Goal: Use online tool/utility: Utilize a website feature to perform a specific function

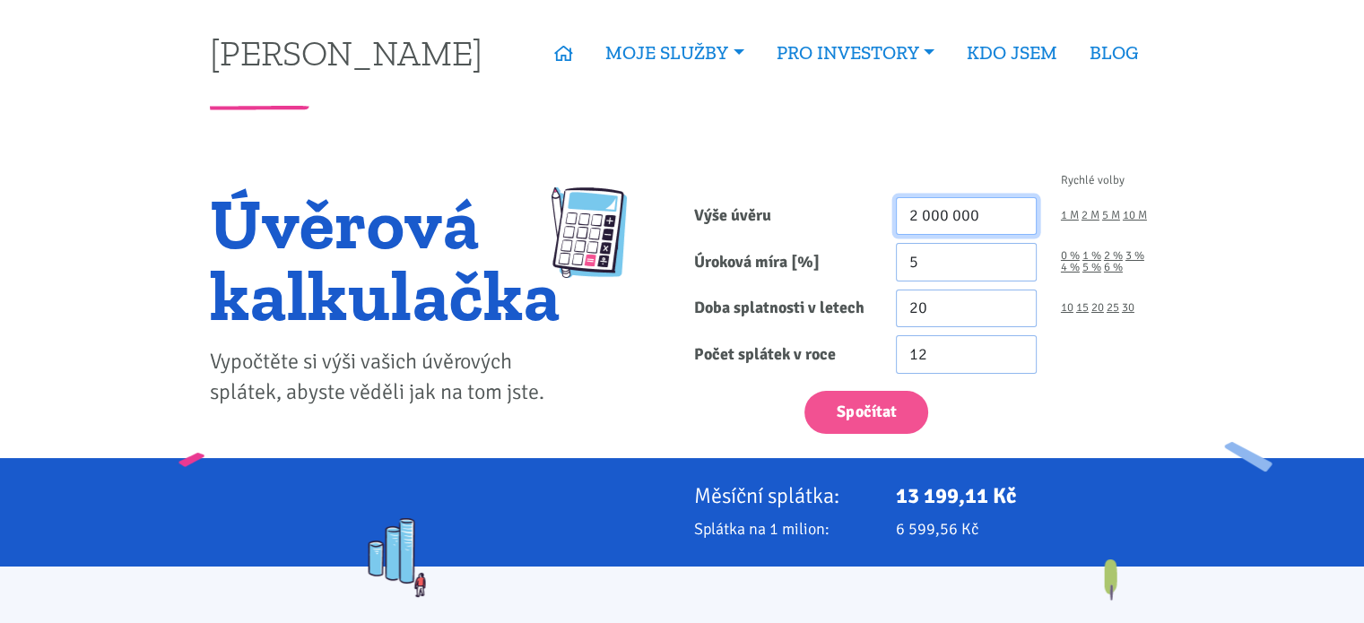
click at [1004, 211] on input "2 000 000" at bounding box center [966, 216] width 141 height 39
type input "200 000"
click at [949, 256] on input "5" at bounding box center [966, 262] width 141 height 39
type input "4.5"
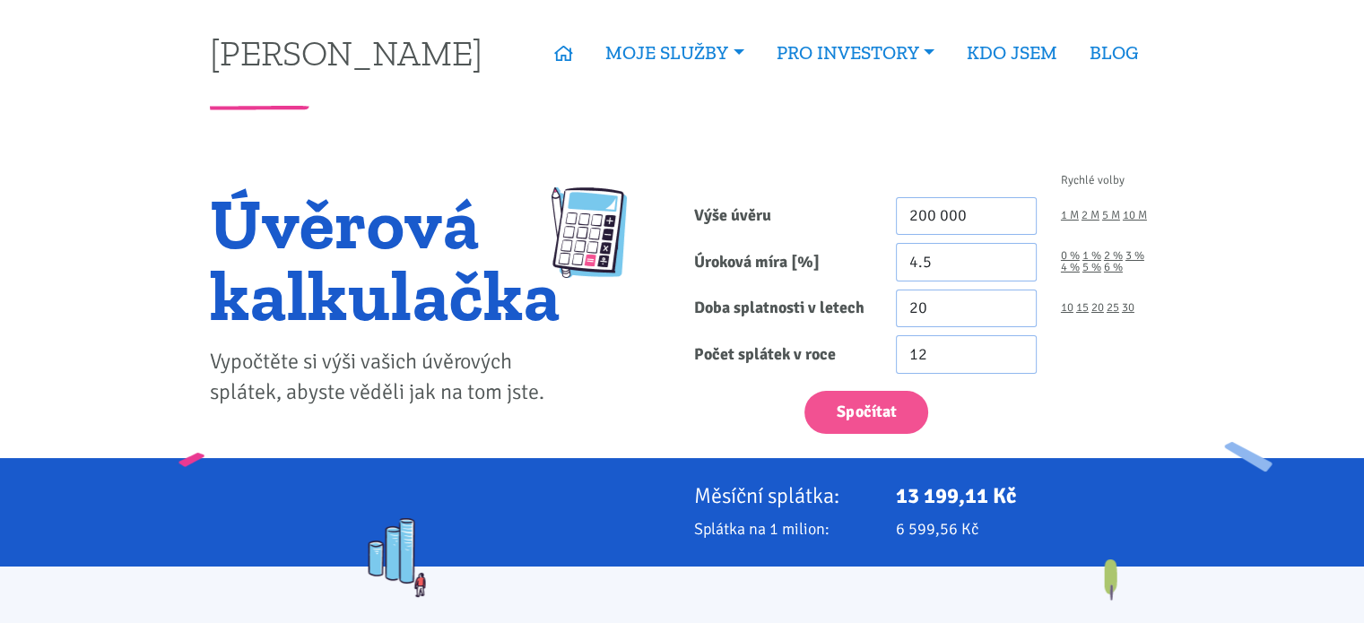
click at [1130, 317] on div "10 15 20 25 30" at bounding box center [1106, 309] width 117 height 39
click at [1127, 307] on link "30" at bounding box center [1128, 308] width 13 height 12
type input "30"
click at [898, 408] on button "Spočítat" at bounding box center [866, 413] width 124 height 44
type input "200000"
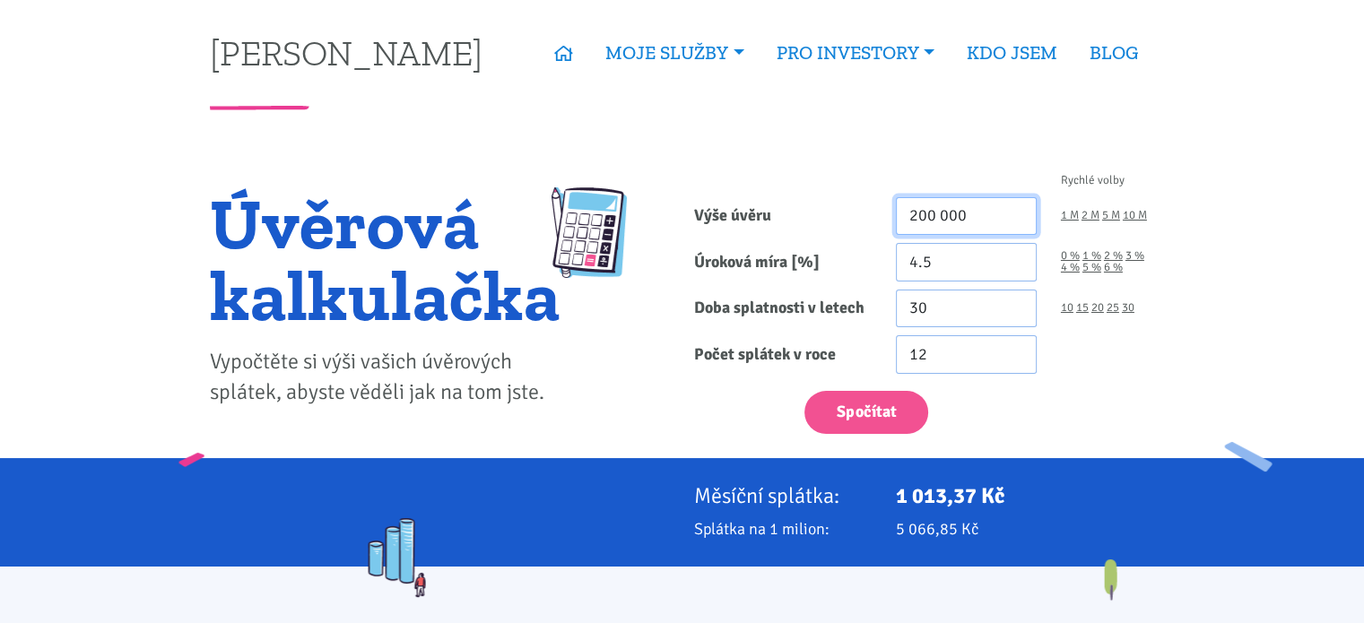
click at [917, 212] on input "200 000" at bounding box center [966, 216] width 141 height 39
click at [804, 391] on button "Spočítat" at bounding box center [866, 413] width 124 height 44
type input "300000"
click at [917, 212] on input "300 000" at bounding box center [966, 216] width 141 height 39
click at [804, 391] on button "Spočítat" at bounding box center [866, 413] width 124 height 44
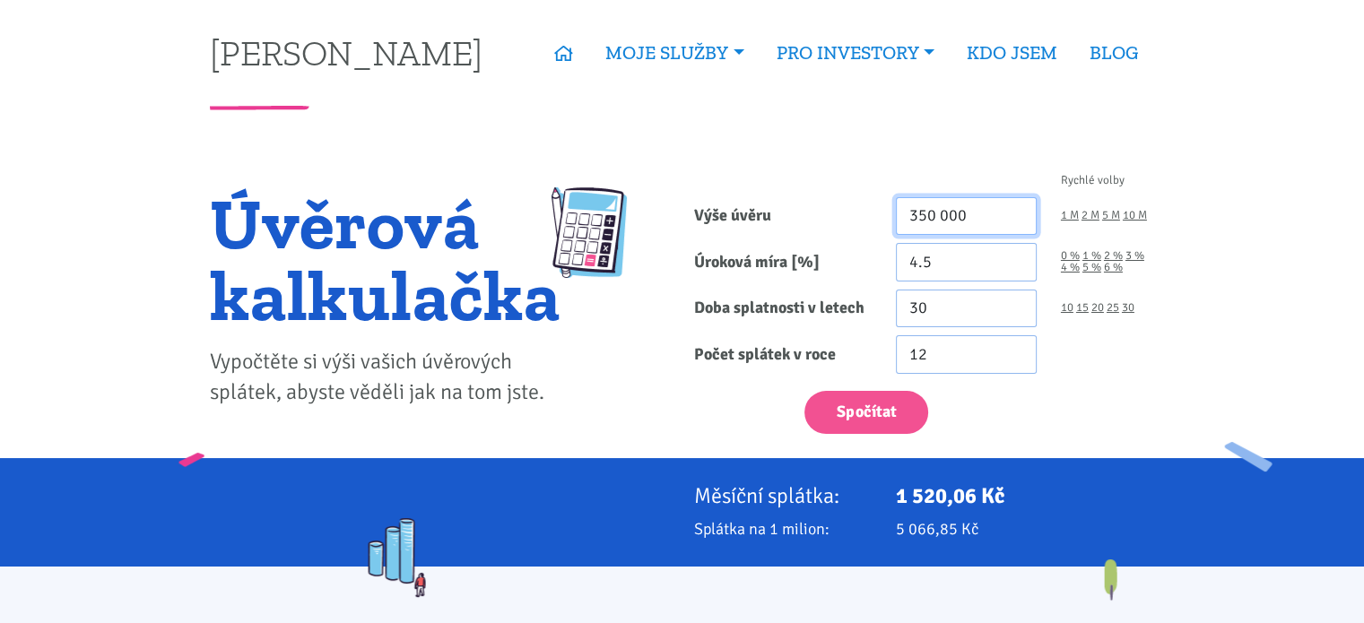
type input "350000"
click at [988, 422] on div "Spočítat" at bounding box center [924, 408] width 484 height 53
click at [923, 211] on input "350 000" at bounding box center [966, 216] width 141 height 39
click at [804, 391] on button "Spočítat" at bounding box center [866, 413] width 124 height 44
type input "300000"
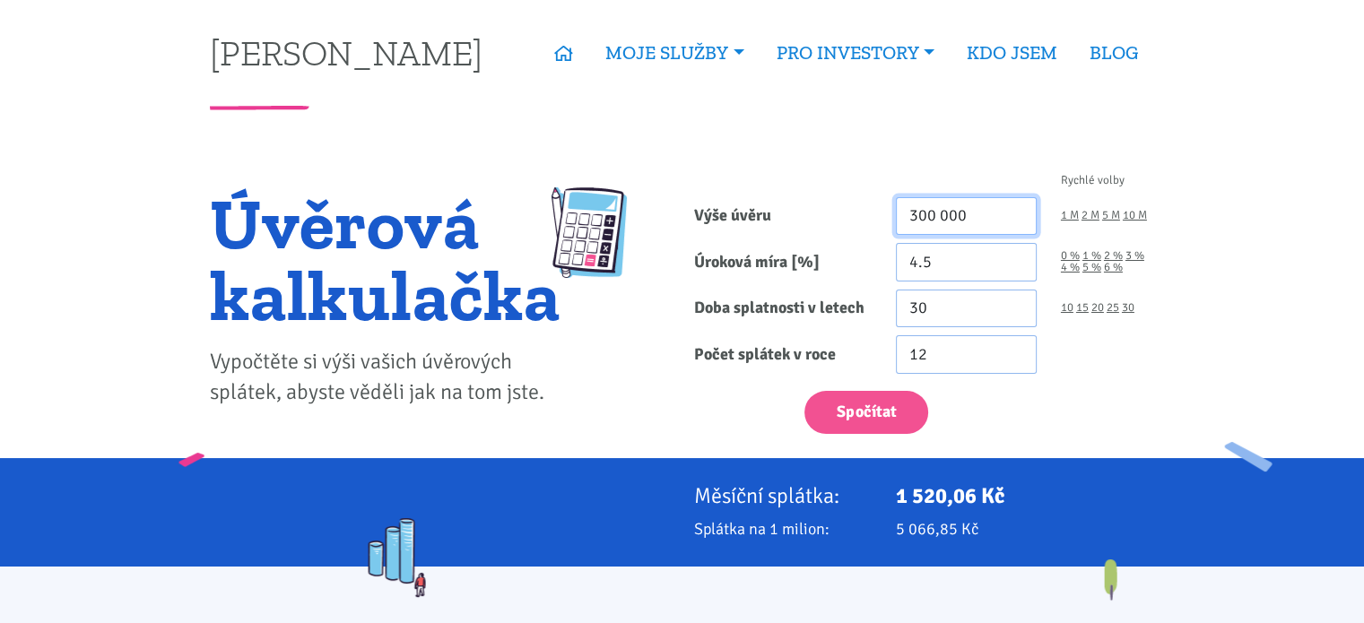
drag, startPoint x: 976, startPoint y: 214, endPoint x: 650, endPoint y: 220, distance: 325.6
click at [650, 220] on div "Úvěrová kalkulačka Vypočtěte si výši vašich úvěrových splátek, abyste věděli ja…" at bounding box center [682, 309] width 969 height 300
click at [804, 391] on button "Spočítat" at bounding box center [866, 413] width 124 height 44
type input "100000"
